Goal: Check status: Check status

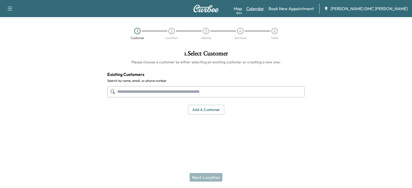
click at [264, 8] on link "Calendar" at bounding box center [255, 8] width 18 height 6
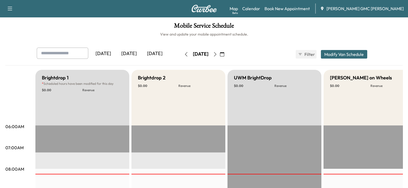
click at [217, 54] on icon "button" at bounding box center [215, 54] width 4 height 4
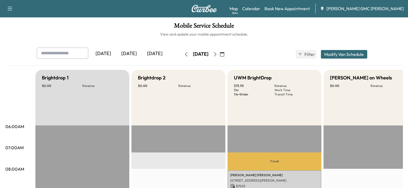
click at [181, 54] on button "button" at bounding box center [185, 54] width 9 height 9
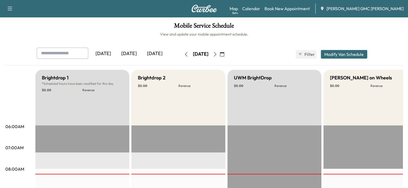
click at [181, 54] on div "[DATE]" at bounding box center [200, 54] width 38 height 9
click at [181, 54] on button "button" at bounding box center [185, 54] width 9 height 9
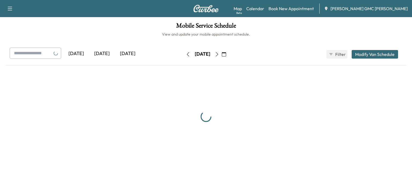
click at [183, 54] on button "button" at bounding box center [187, 54] width 9 height 9
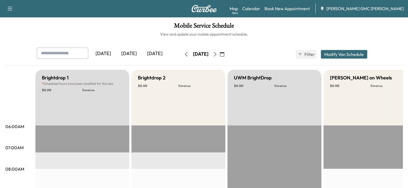
click at [184, 53] on icon "button" at bounding box center [186, 54] width 4 height 4
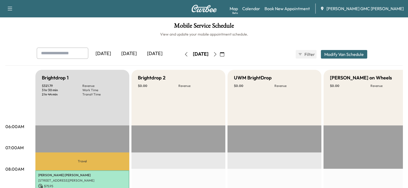
click at [226, 53] on button "button" at bounding box center [221, 54] width 9 height 9
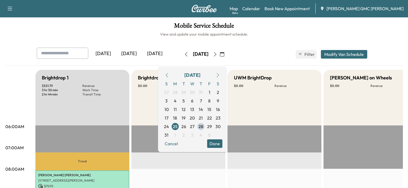
click at [217, 53] on icon "button" at bounding box center [215, 54] width 4 height 4
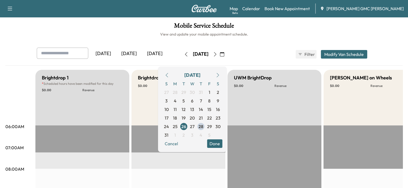
click at [217, 53] on icon "button" at bounding box center [215, 54] width 4 height 4
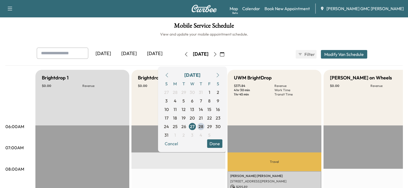
click at [219, 53] on button "button" at bounding box center [214, 54] width 9 height 9
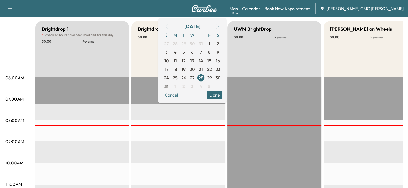
scroll to position [47, 0]
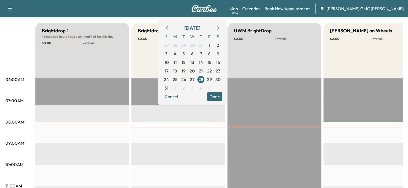
click at [222, 25] on button "button" at bounding box center [217, 28] width 9 height 9
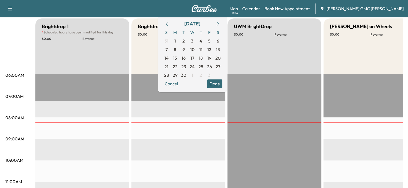
scroll to position [0, 0]
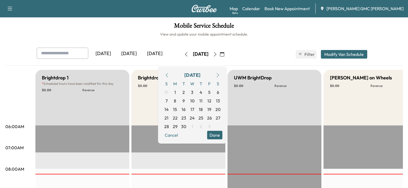
drag, startPoint x: 189, startPoint y: 59, endPoint x: 202, endPoint y: 55, distance: 13.2
click at [190, 58] on div "[DATE] September 2025 S M T W T F S 31 1 2 3 4 5 6 7 8 9 10 11 12 13 14 15 16 1…" at bounding box center [203, 54] width 45 height 17
click at [217, 54] on icon "button" at bounding box center [215, 54] width 4 height 4
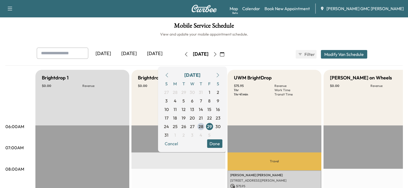
click at [222, 143] on button "Done" at bounding box center [214, 144] width 15 height 9
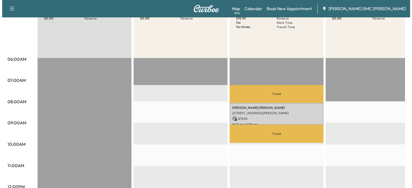
scroll to position [80, 0]
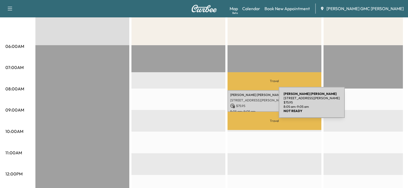
click at [238, 106] on p "$ 75.95" at bounding box center [274, 106] width 88 height 5
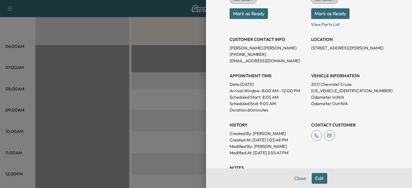
click at [169, 115] on div at bounding box center [206, 94] width 412 height 188
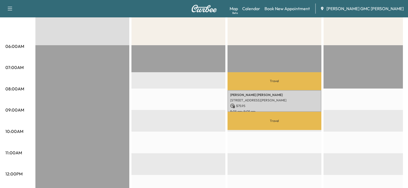
drag, startPoint x: 289, startPoint y: 87, endPoint x: 284, endPoint y: 125, distance: 38.7
click at [284, 124] on p "Travel" at bounding box center [274, 121] width 94 height 18
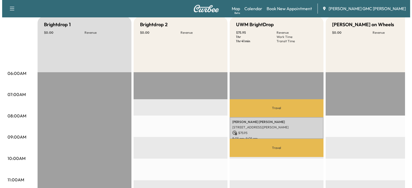
scroll to position [54, 0]
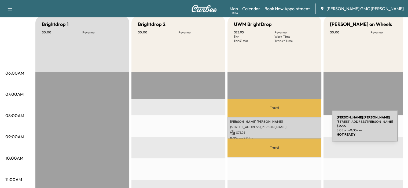
click at [291, 131] on p "$ 75.95" at bounding box center [274, 133] width 88 height 5
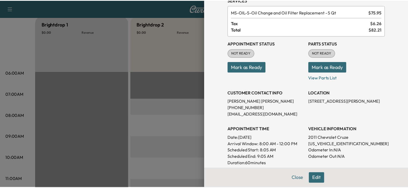
scroll to position [0, 0]
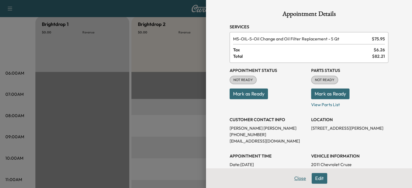
click at [296, 184] on button "Close" at bounding box center [300, 178] width 19 height 11
